Goal: Task Accomplishment & Management: Use online tool/utility

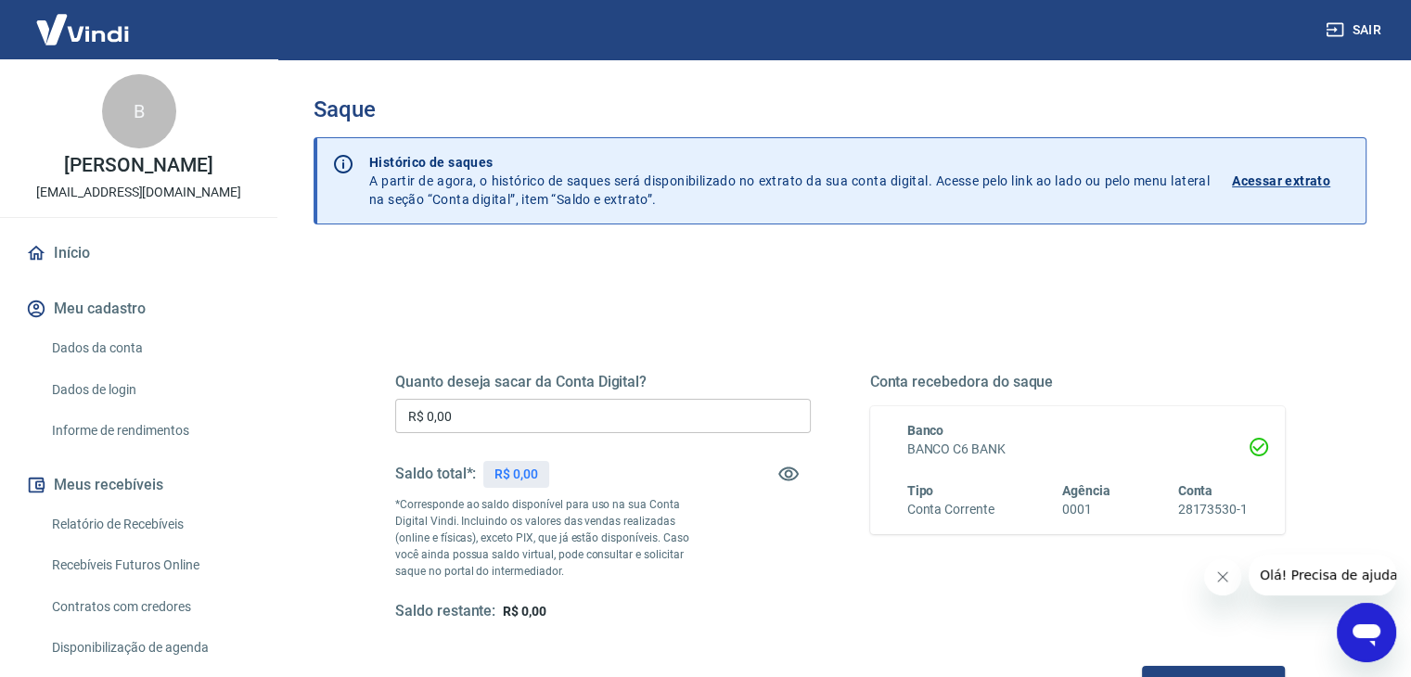
click at [538, 409] on input "R$ 0,00" at bounding box center [603, 416] width 416 height 34
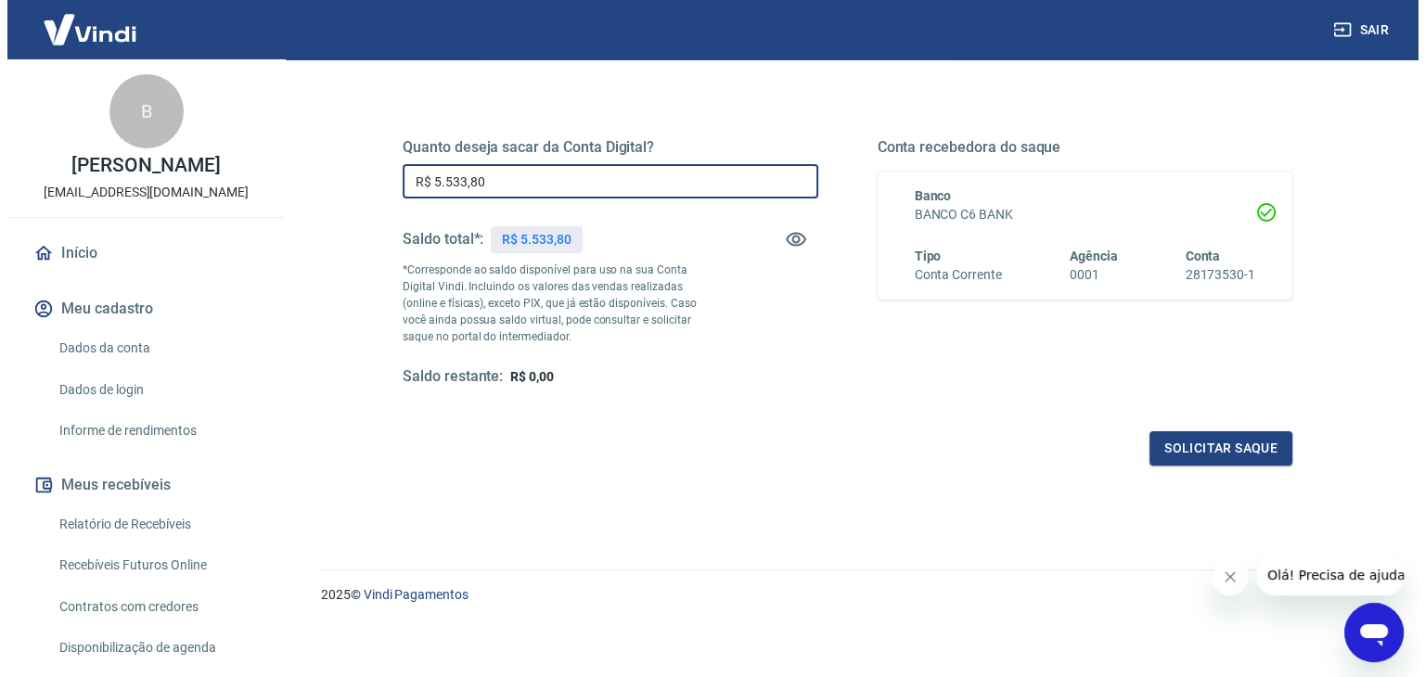
scroll to position [239, 0]
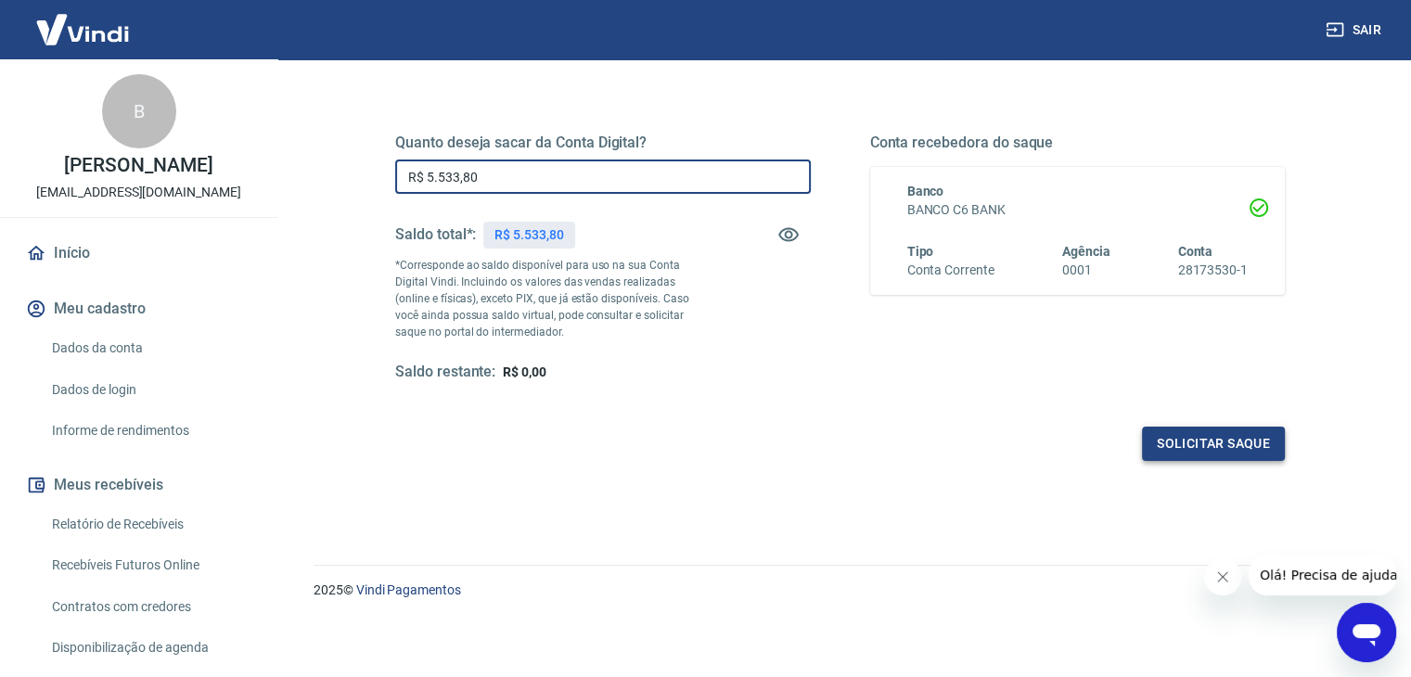
type input "R$ 5.533,80"
click at [1238, 447] on button "Solicitar saque" at bounding box center [1213, 444] width 143 height 34
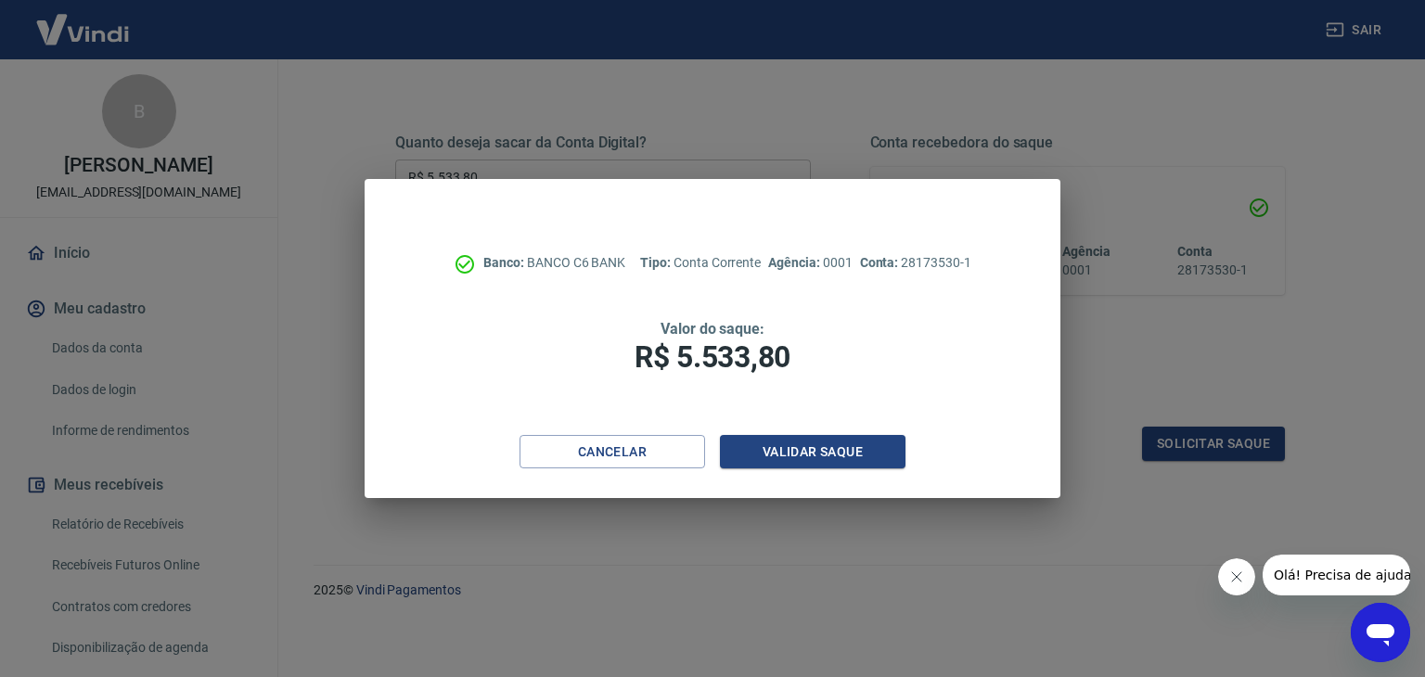
click at [766, 470] on div "Cancelar Validar saque" at bounding box center [713, 467] width 696 height 64
click at [791, 449] on button "Validar saque" at bounding box center [813, 452] width 186 height 34
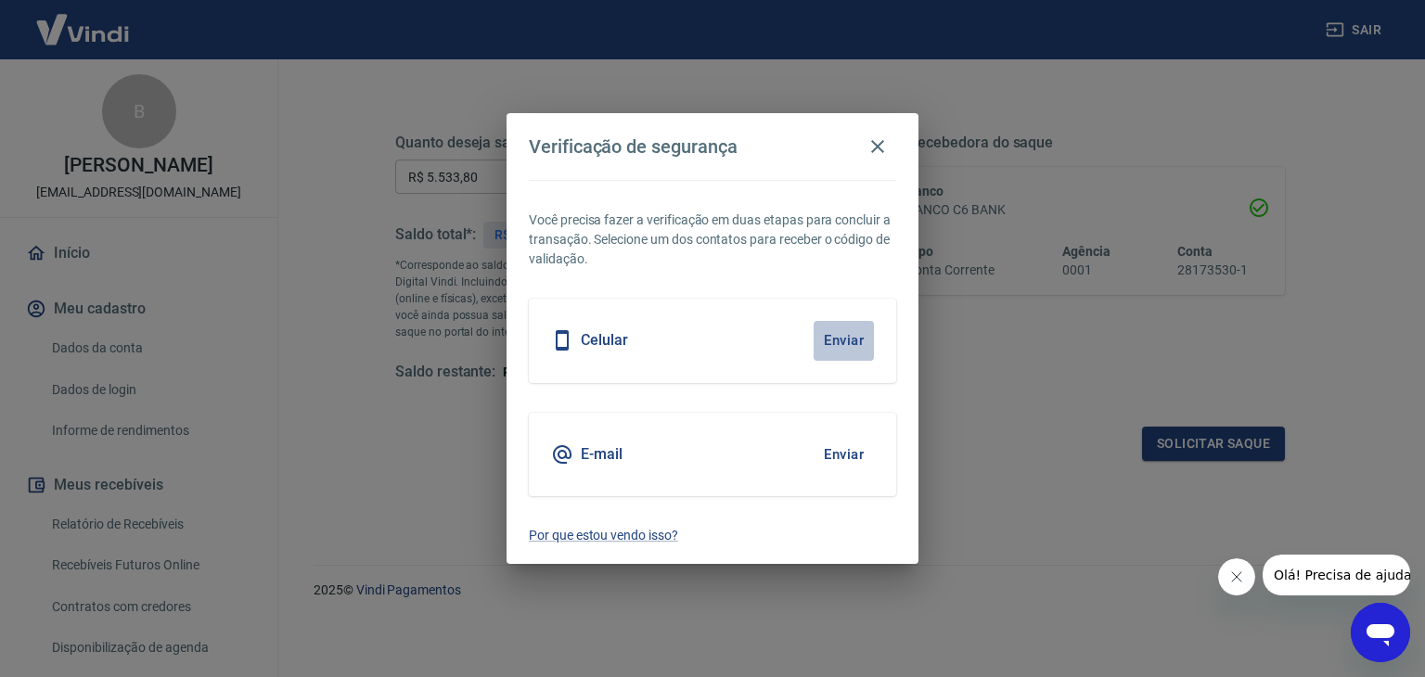
click at [837, 341] on button "Enviar" at bounding box center [843, 340] width 60 height 39
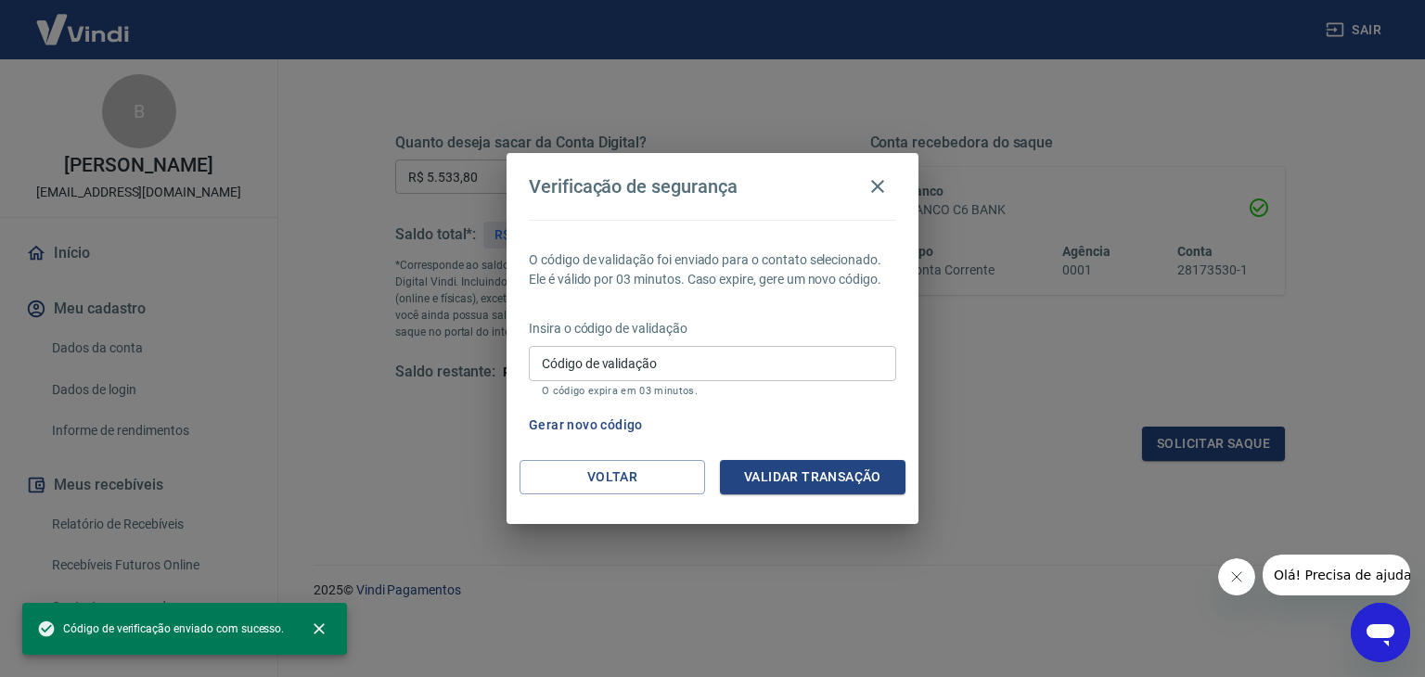
click at [637, 359] on input "Código de validação" at bounding box center [712, 363] width 367 height 34
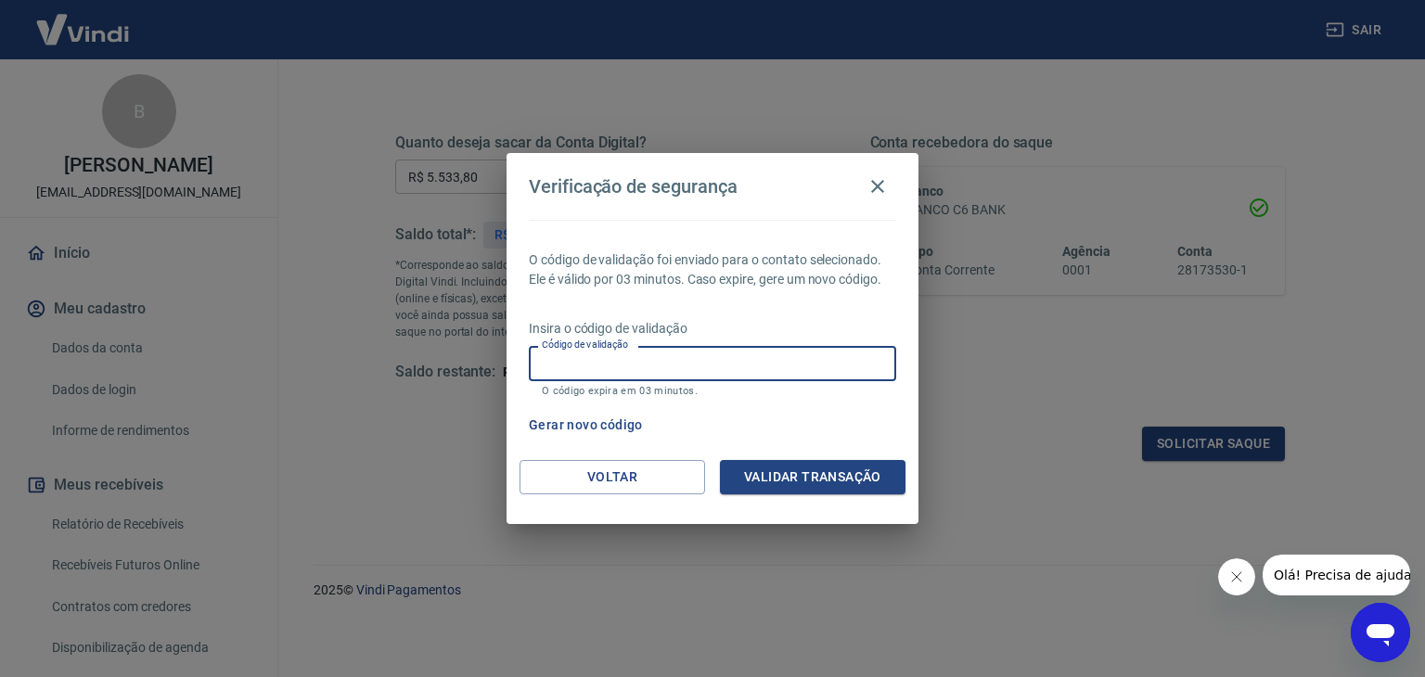
click at [816, 372] on input "Código de validação" at bounding box center [712, 363] width 367 height 34
click at [620, 365] on input "Código de validação" at bounding box center [712, 363] width 367 height 34
type input "998807"
click at [890, 491] on button "Validar transação" at bounding box center [813, 477] width 186 height 34
